Goal: Complete application form

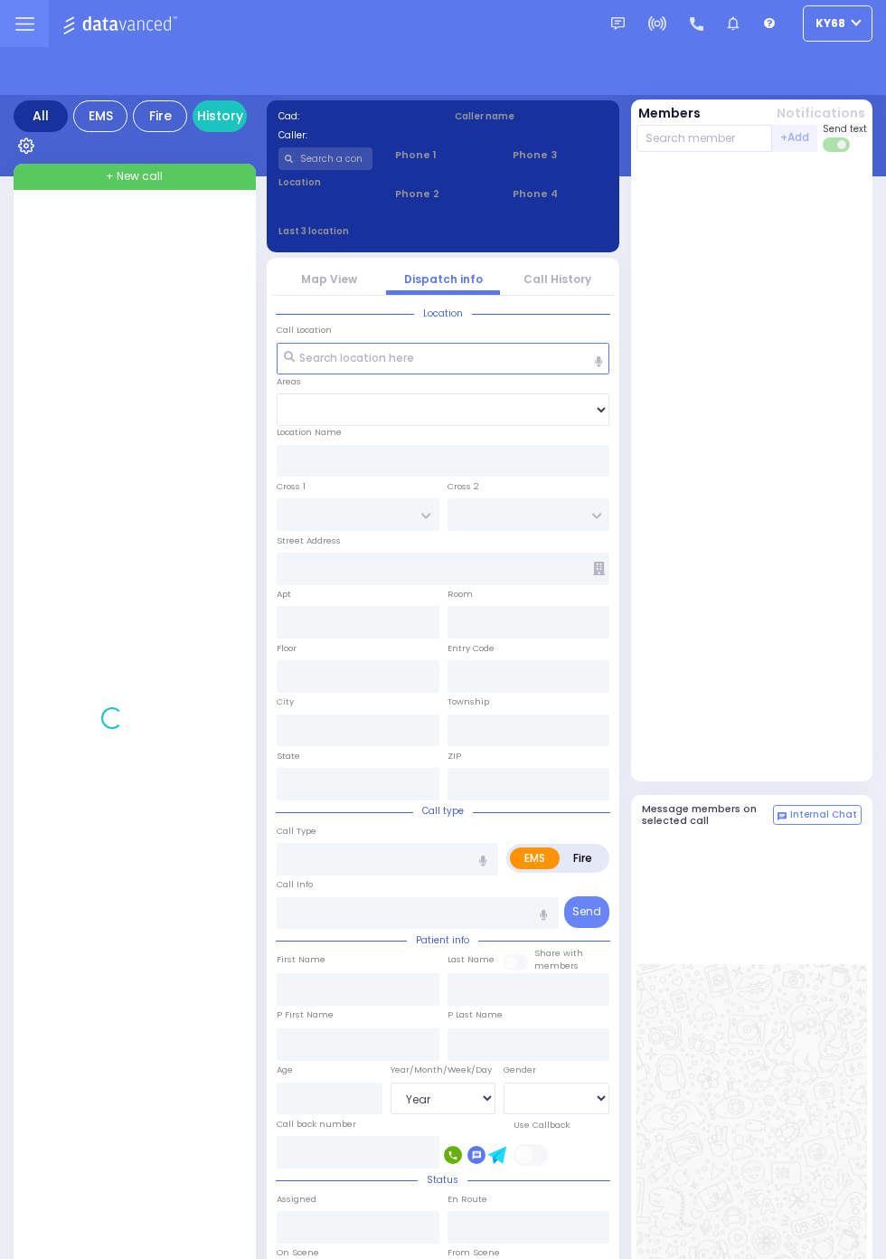
select select "Year"
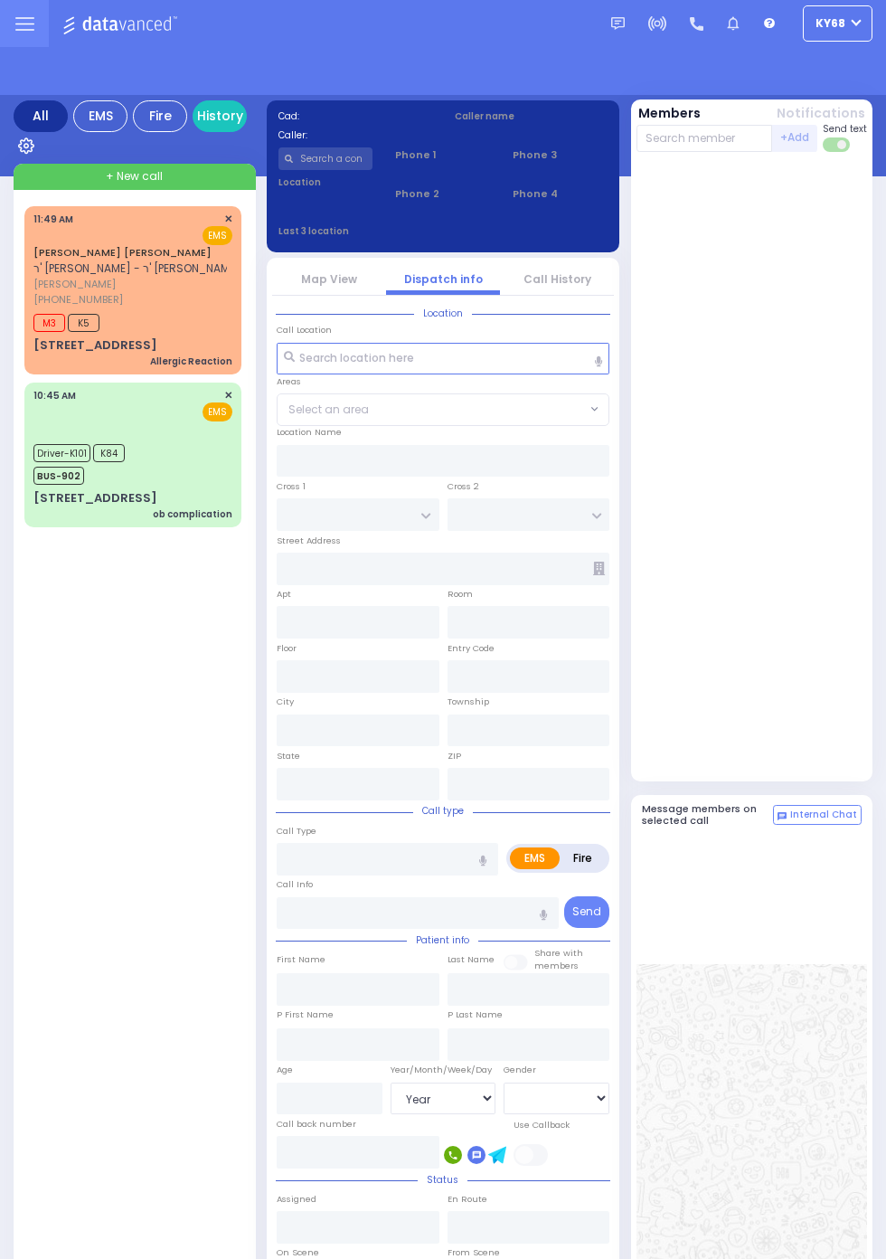
select select "Year"
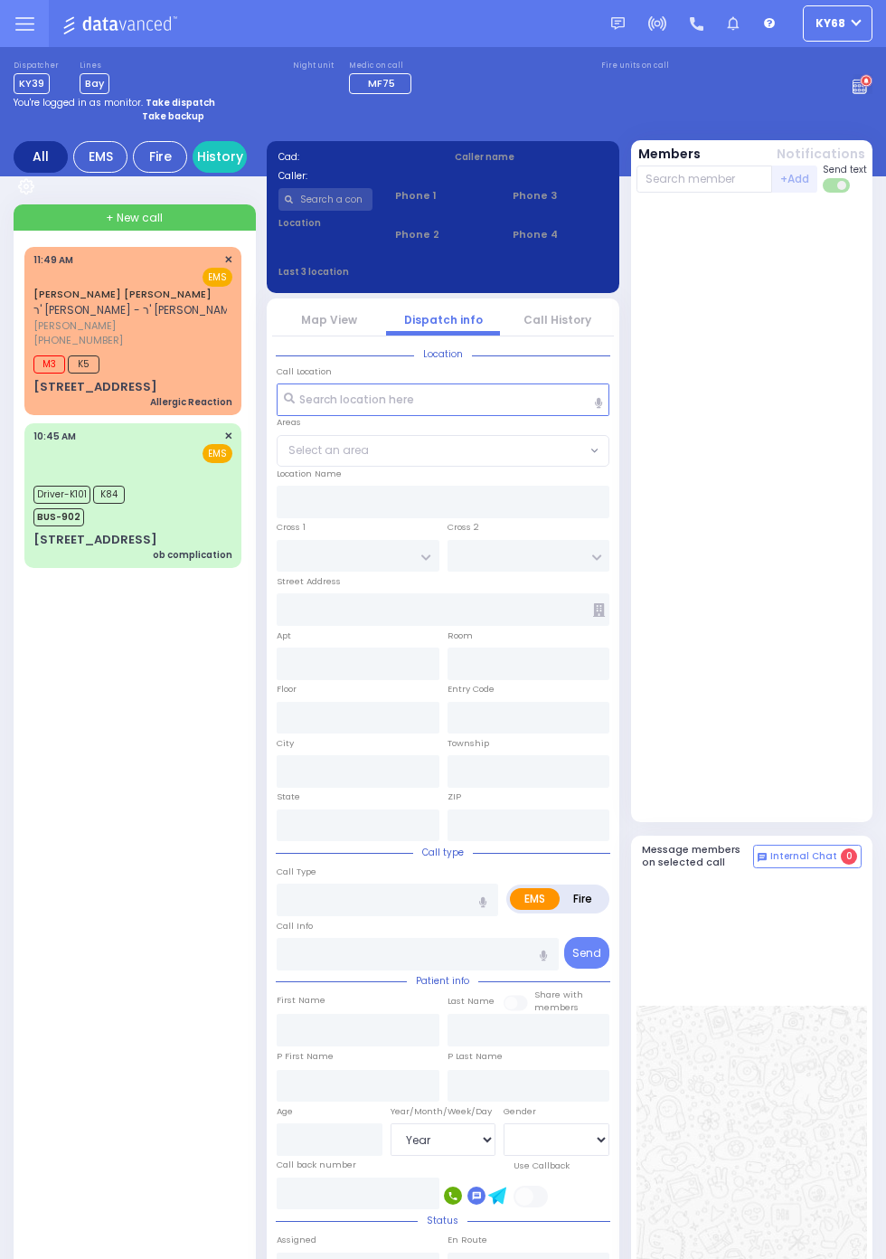
click at [33, 332] on span "[PERSON_NAME]" at bounding box center [136, 325] width 207 height 15
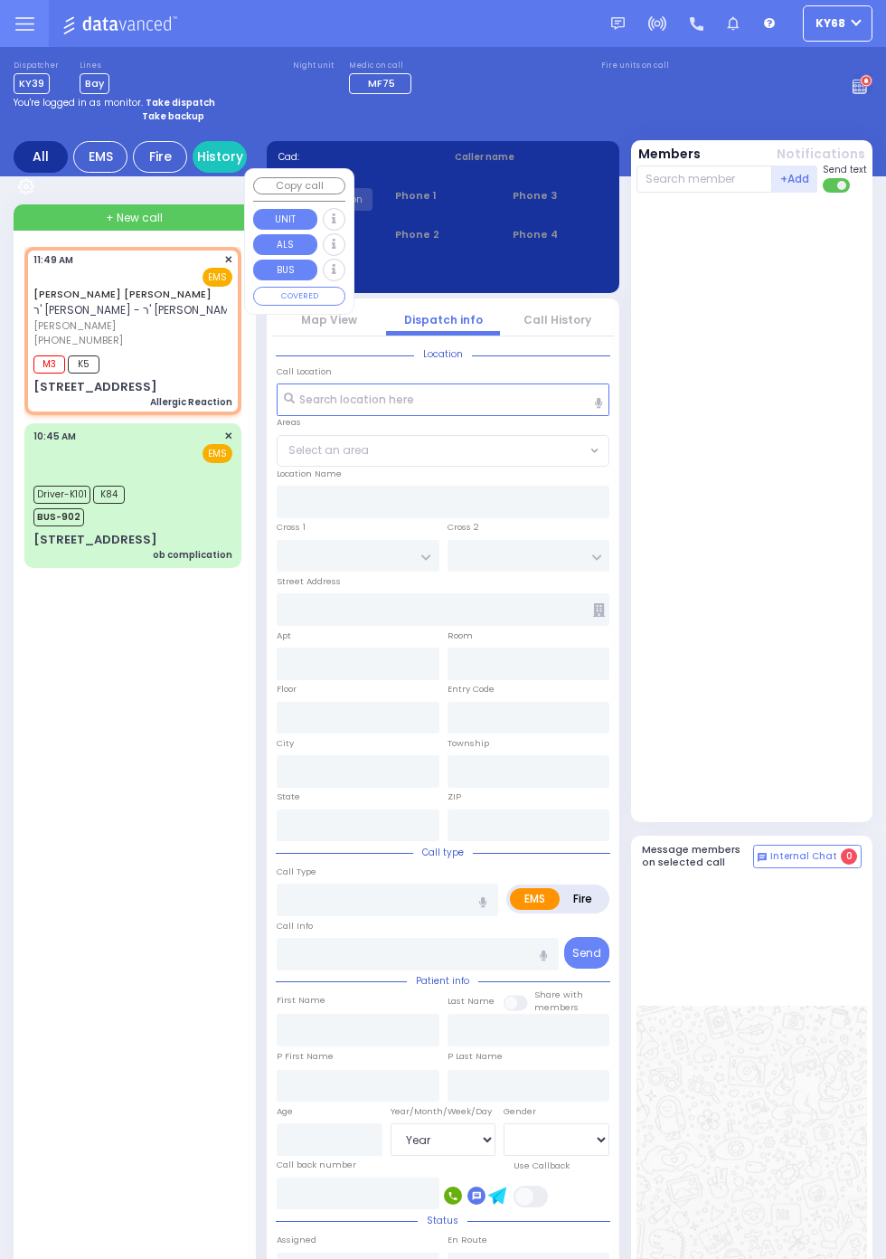
select select
type input "Allergic Reaction"
radio input "true"
type input "[PERSON_NAME]"
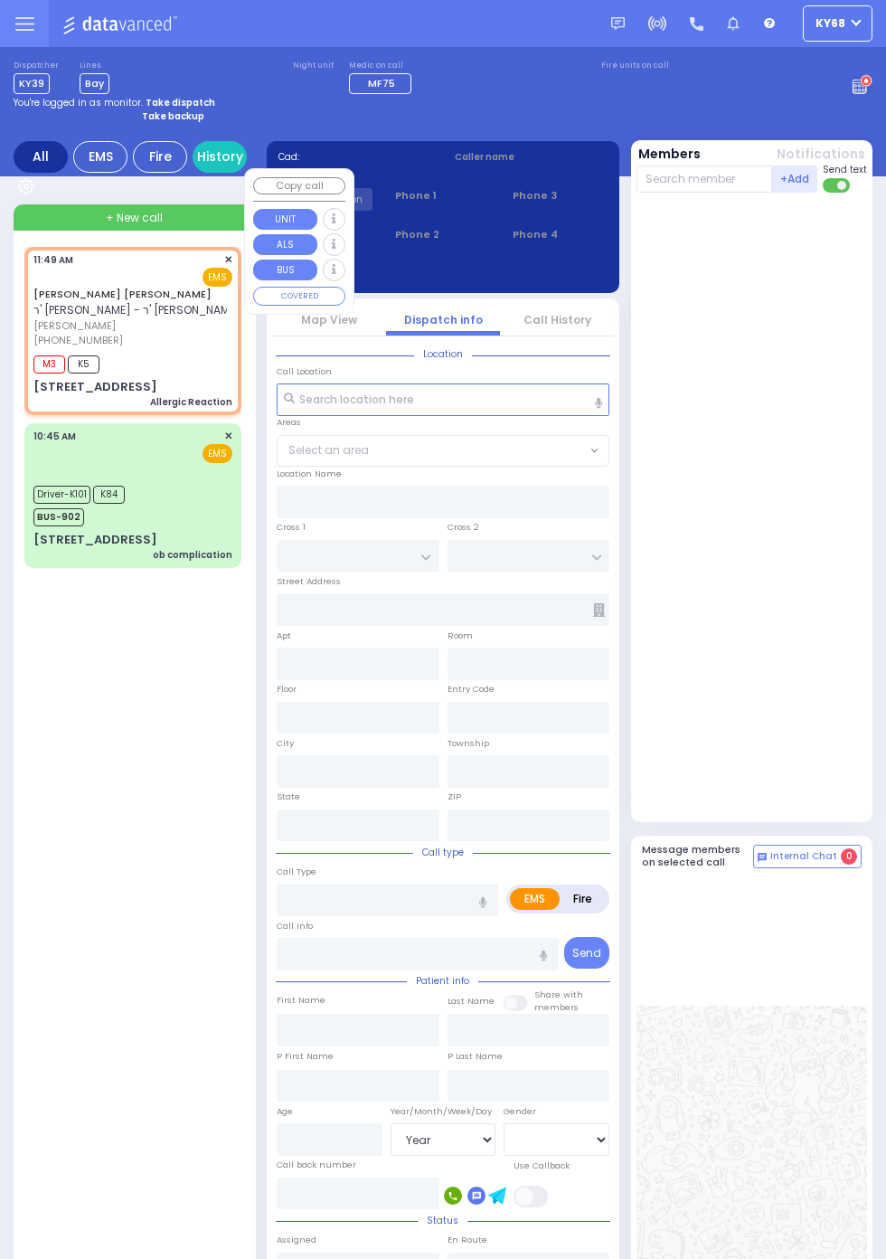
type input "2"
select select "Year"
type input "11:49"
type input "11:51"
type input "SCHUNNEMUNK RD"
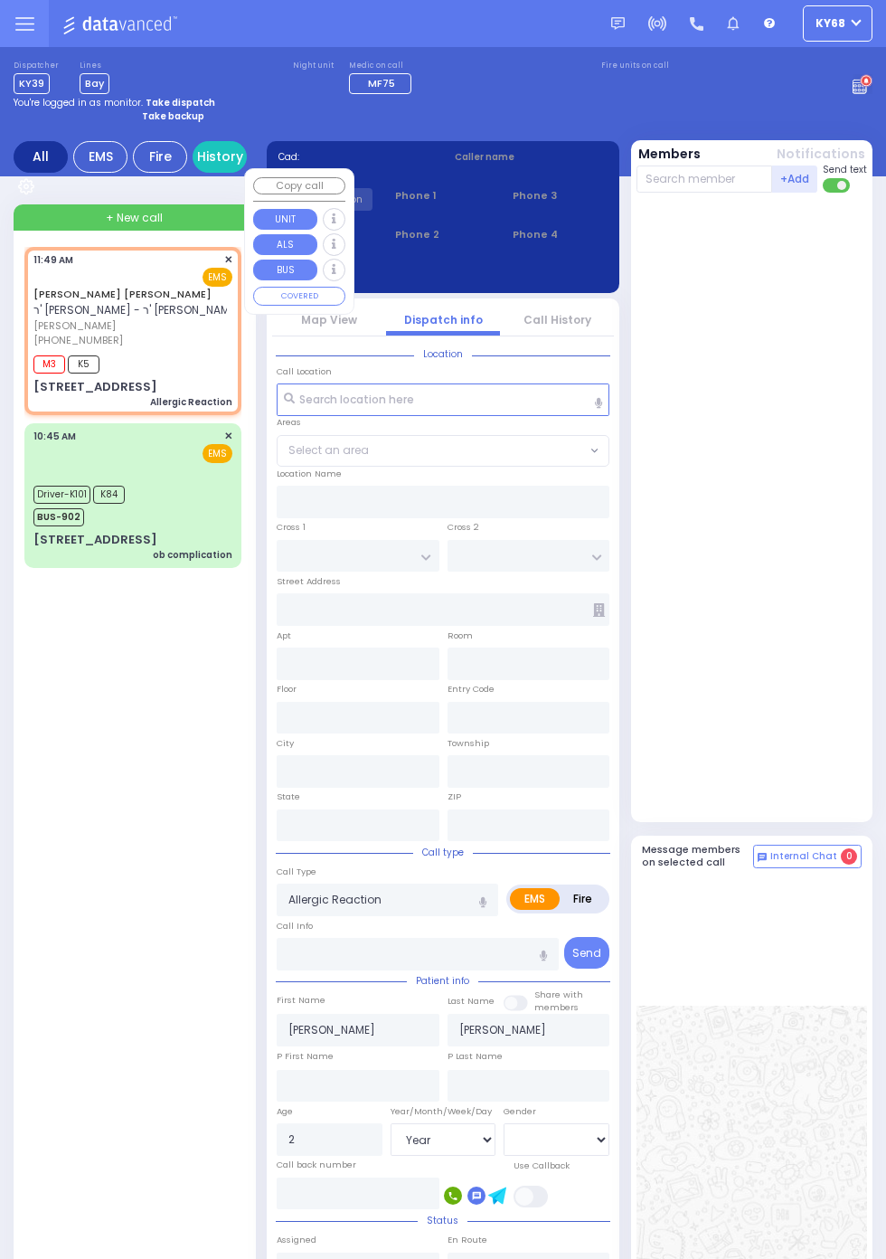
type input "[STREET_ADDRESS]"
type input "111"
type input "Monroe"
type input "[US_STATE]"
type input "10950"
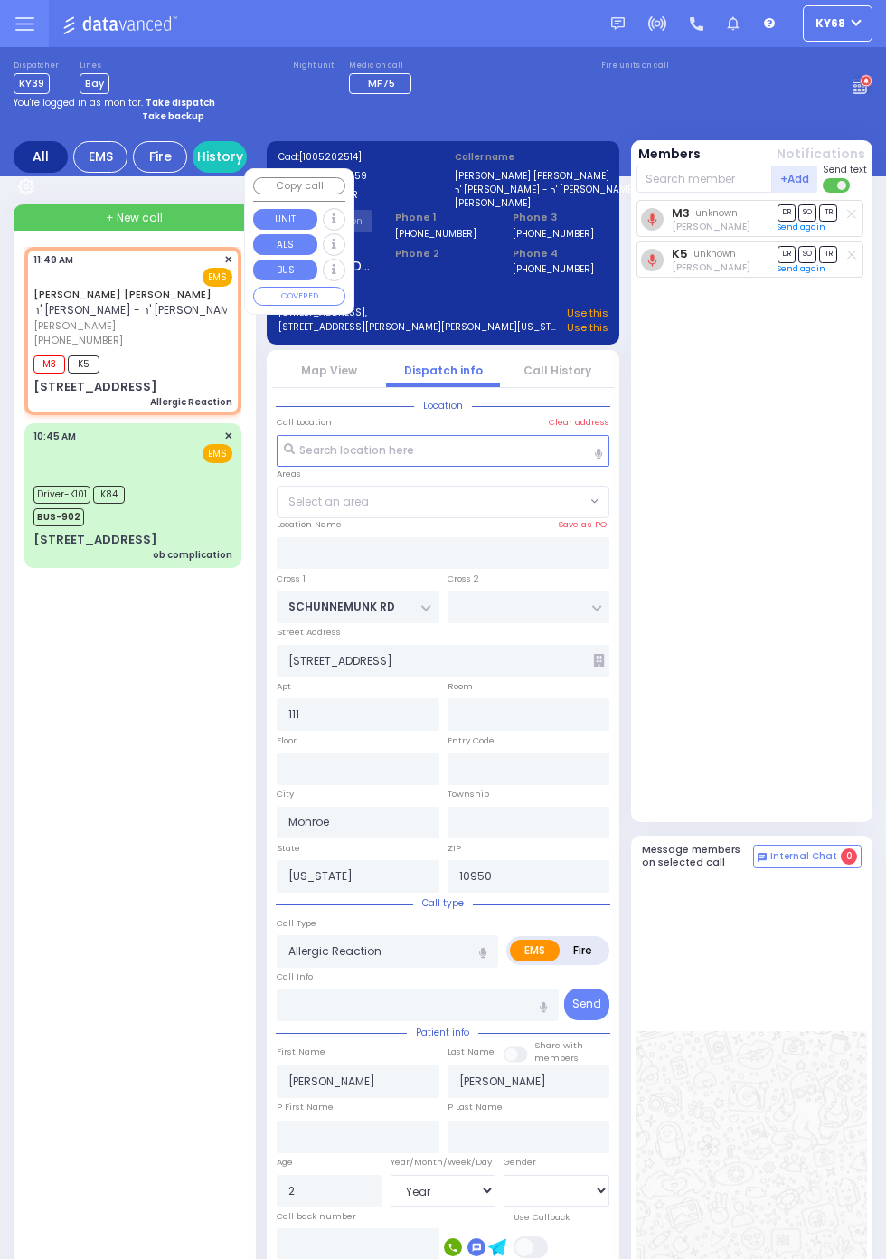
select select "[GEOGRAPHIC_DATA]"
click at [817, 1069] on div at bounding box center [754, 977] width 224 height 190
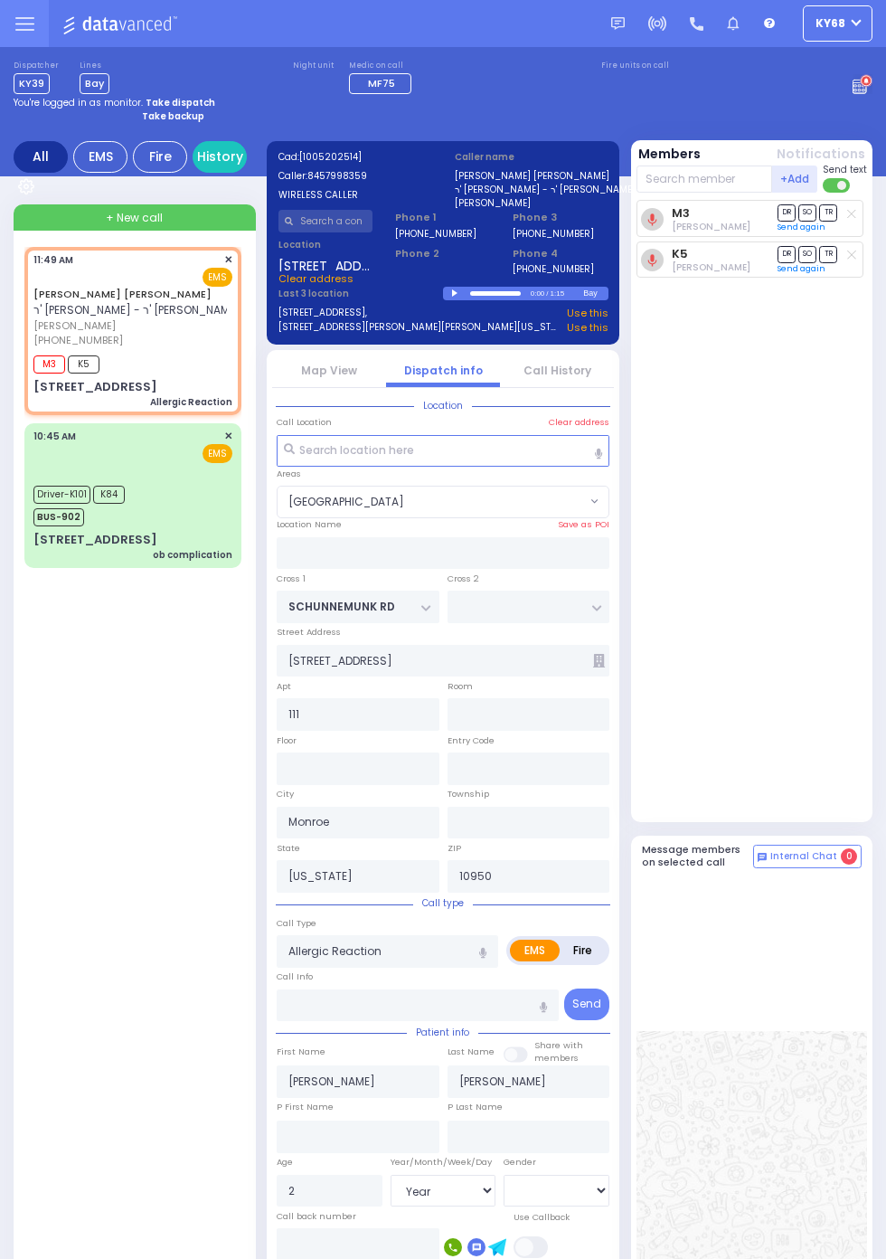
click at [591, 378] on link "Call History" at bounding box center [558, 370] width 68 height 15
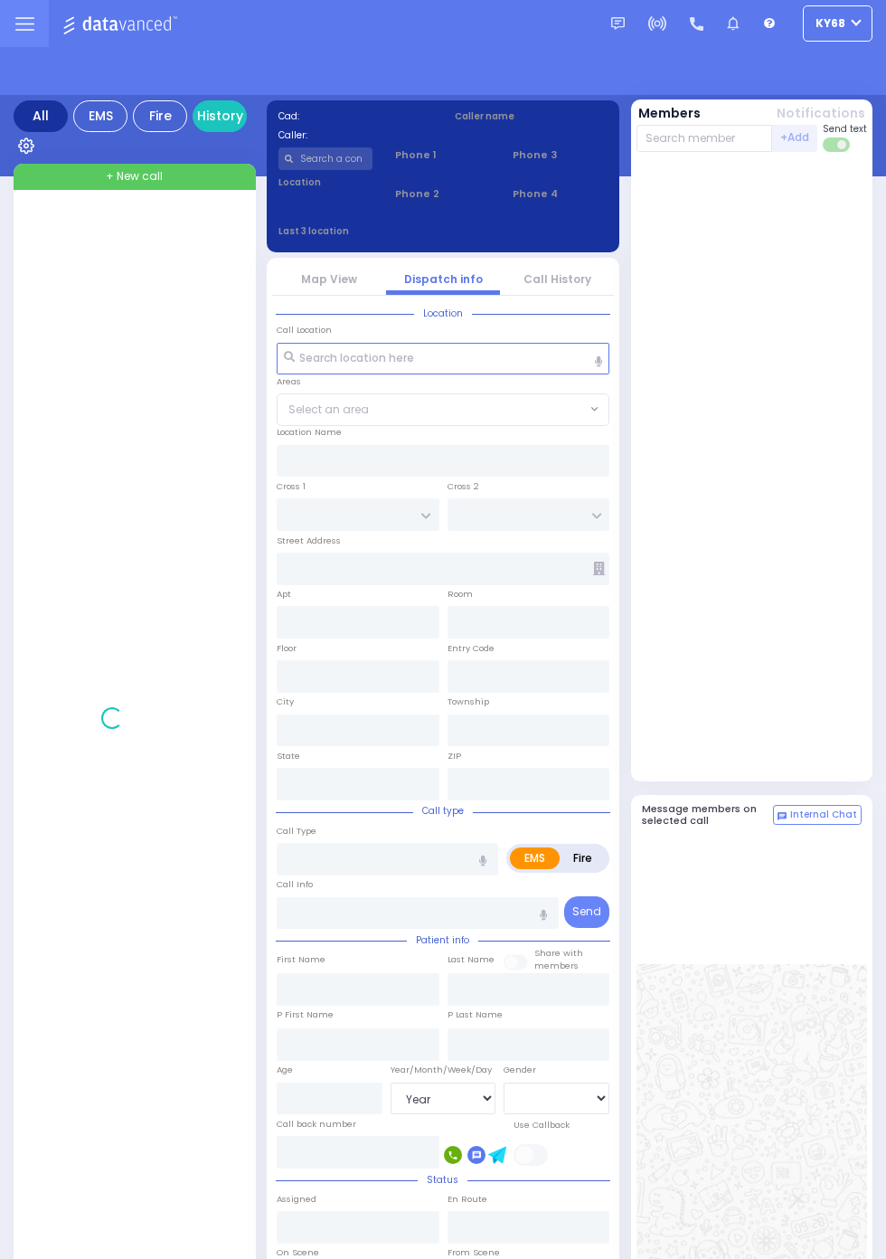
select select "Year"
